Goal: Download file/media

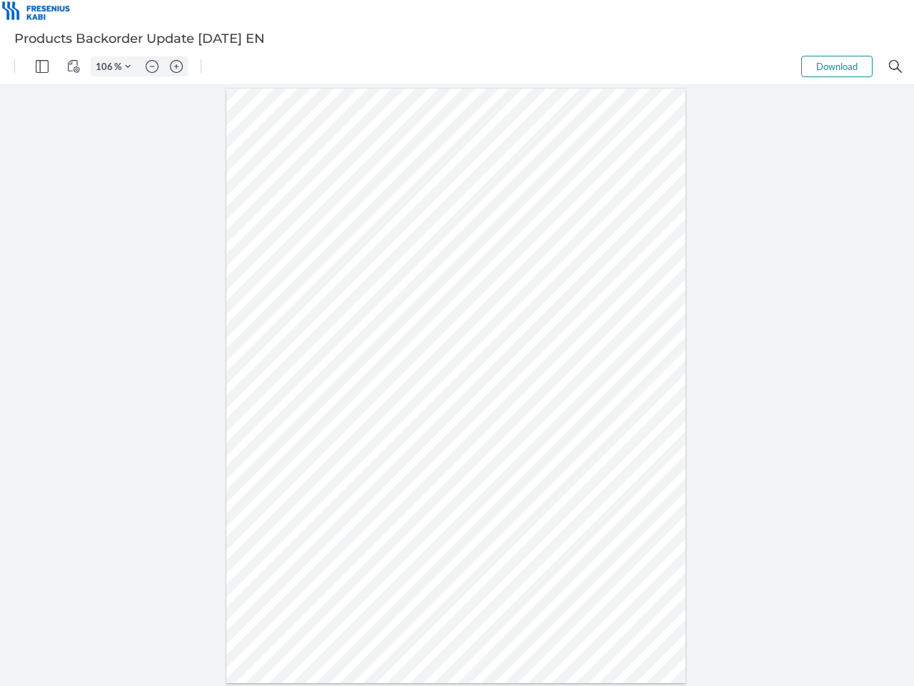
click at [42, 66] on img "Panel" at bounding box center [42, 66] width 13 height 13
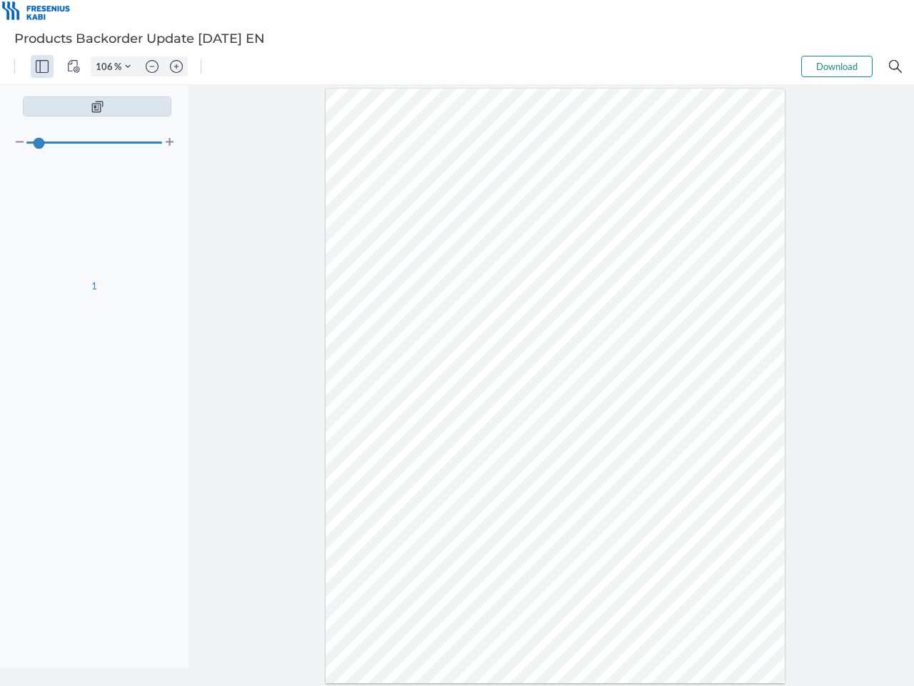
click at [74, 66] on img "View Controls" at bounding box center [73, 66] width 13 height 13
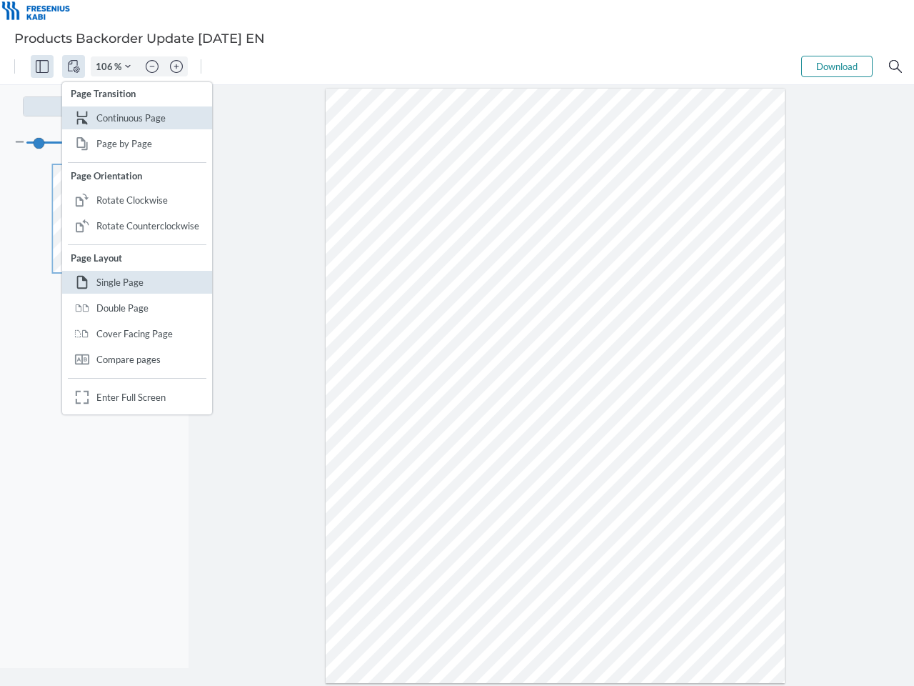
click at [106, 66] on input "106" at bounding box center [102, 66] width 23 height 13
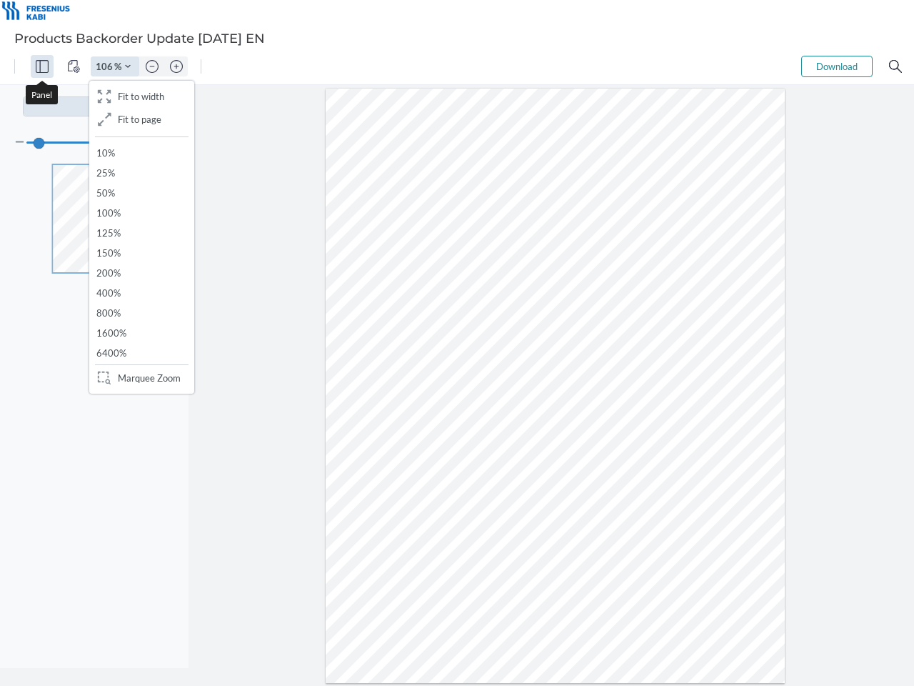
click at [128, 66] on img "Zoom Controls" at bounding box center [128, 67] width 6 height 6
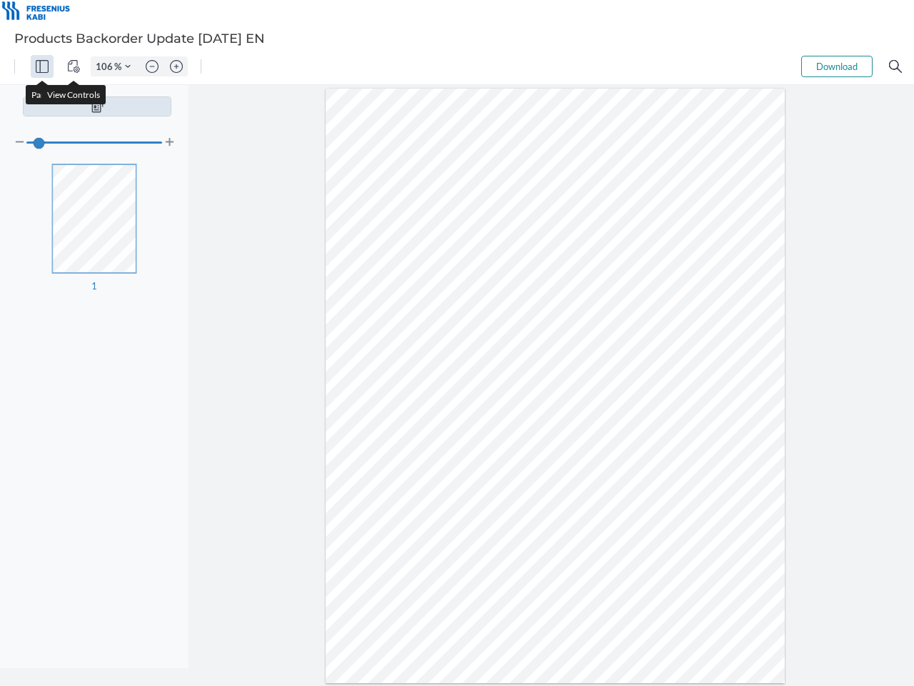
click at [152, 66] on img "Zoom out" at bounding box center [152, 66] width 13 height 13
click at [176, 66] on img "Zoom in" at bounding box center [176, 66] width 13 height 13
type input "106"
click at [837, 66] on button "Download" at bounding box center [836, 66] width 71 height 21
click at [896, 66] on img "Search" at bounding box center [895, 66] width 13 height 13
